Goal: Find specific page/section: Find specific page/section

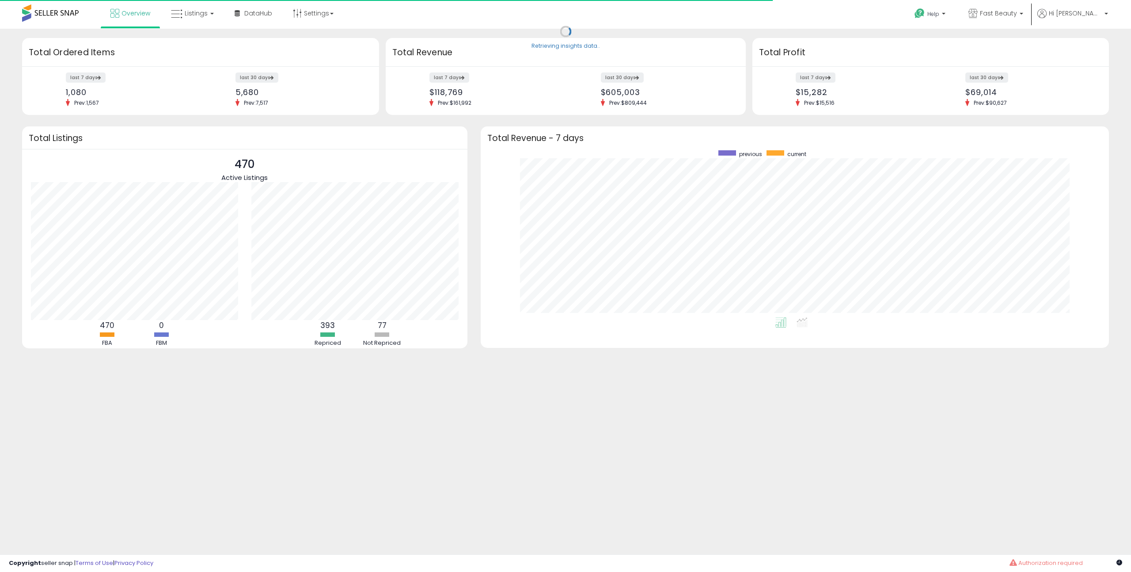
scroll to position [167, 611]
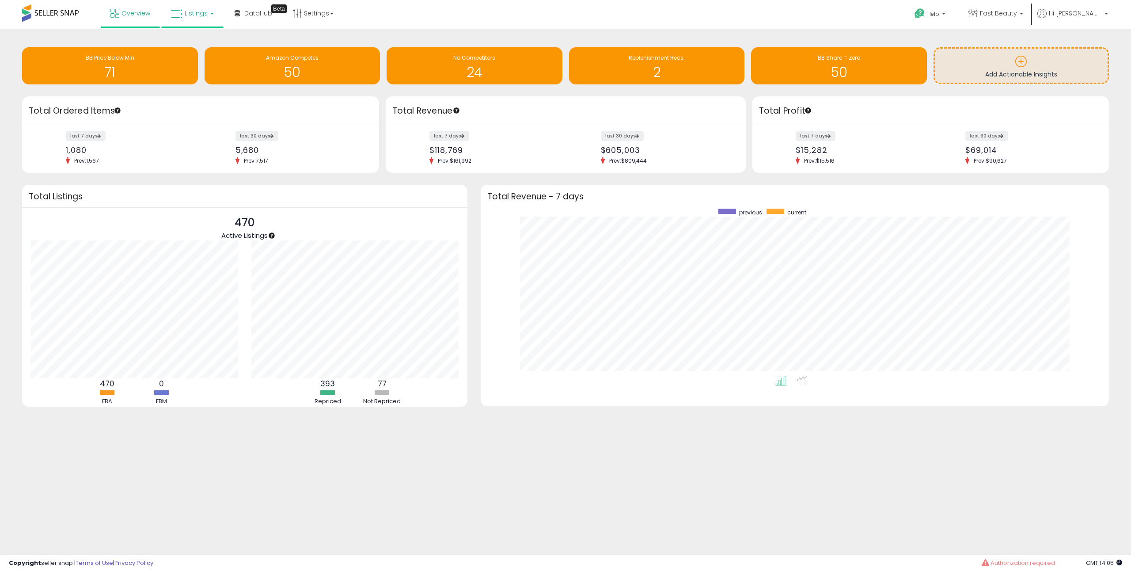
click at [204, 22] on link "Listings" at bounding box center [192, 13] width 56 height 27
click at [202, 40] on icon at bounding box center [199, 43] width 38 height 11
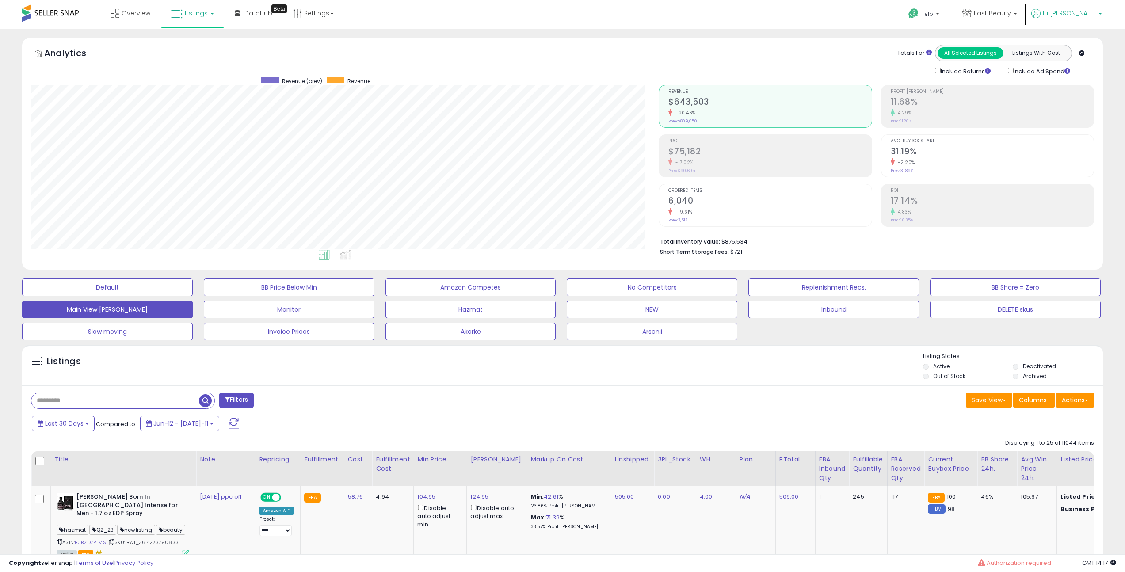
click at [1086, 14] on span "Hi [PERSON_NAME]" at bounding box center [1068, 13] width 53 height 9
click at [1056, 92] on link "Stop impersonating" at bounding box center [1064, 93] width 57 height 8
